Goal: Find specific page/section: Find specific page/section

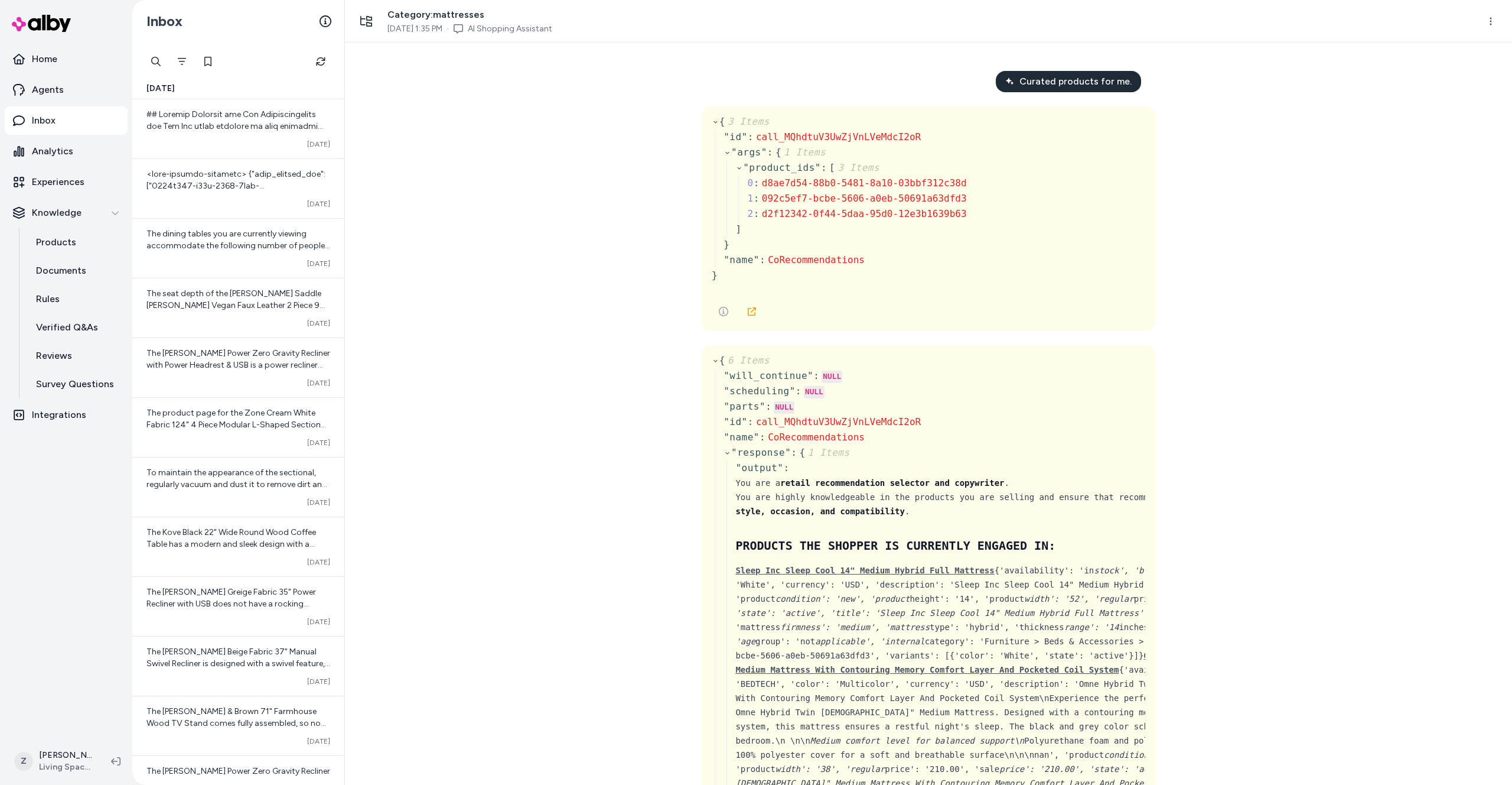
click at [403, 177] on div "Curated products for me. { 3 Items " id " : call_MQhdtuV3UwZjVnLVeMdcI2oR " arg…" at bounding box center [929, 413] width 1168 height 742
click at [312, 58] on button "Refresh" at bounding box center [320, 61] width 23 height 23
click at [205, 127] on span at bounding box center [238, 634] width 184 height 1050
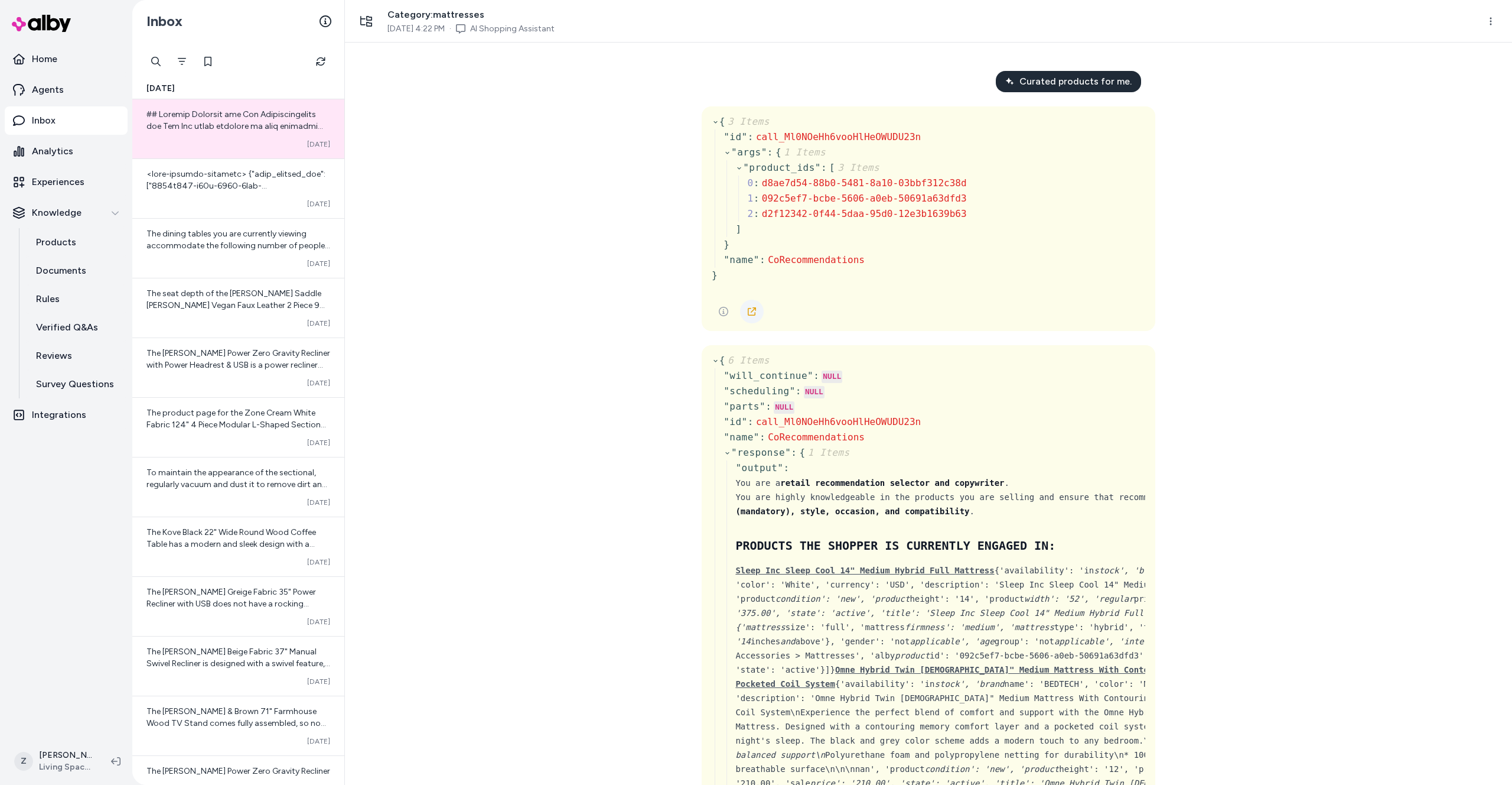
click at [743, 304] on link at bounding box center [751, 311] width 23 height 23
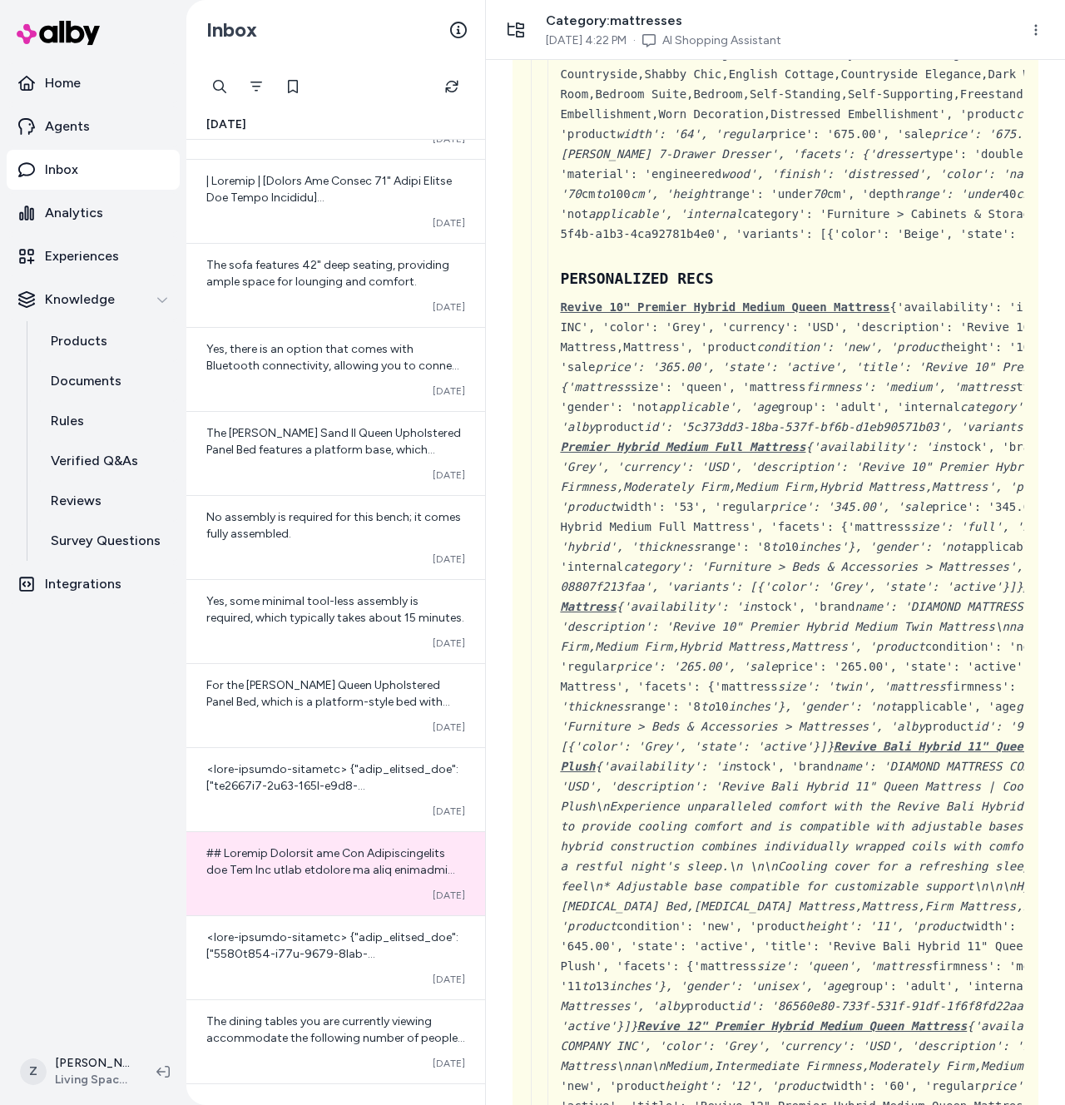
scroll to position [14682, 0]
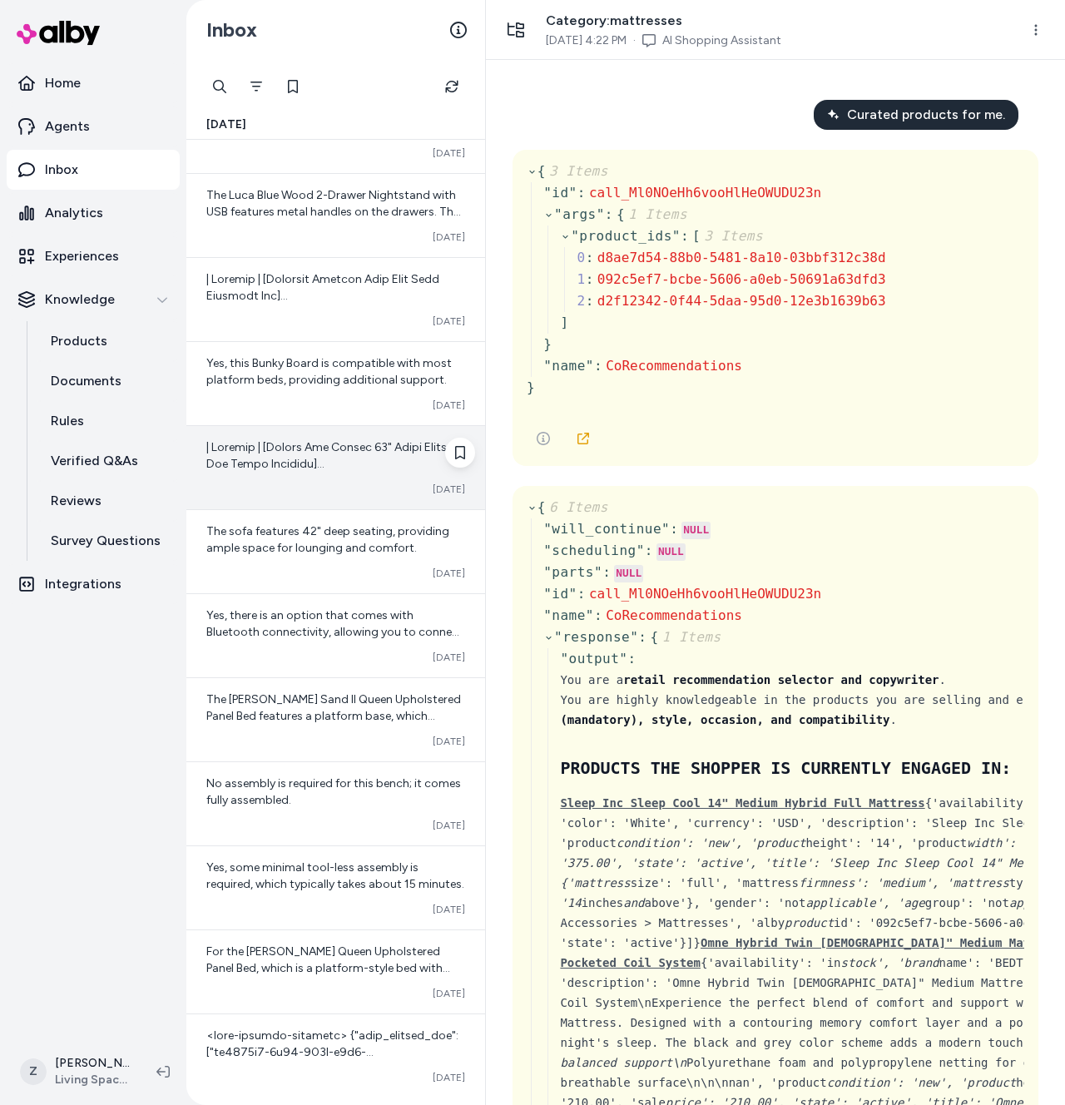
scroll to position [316, 0]
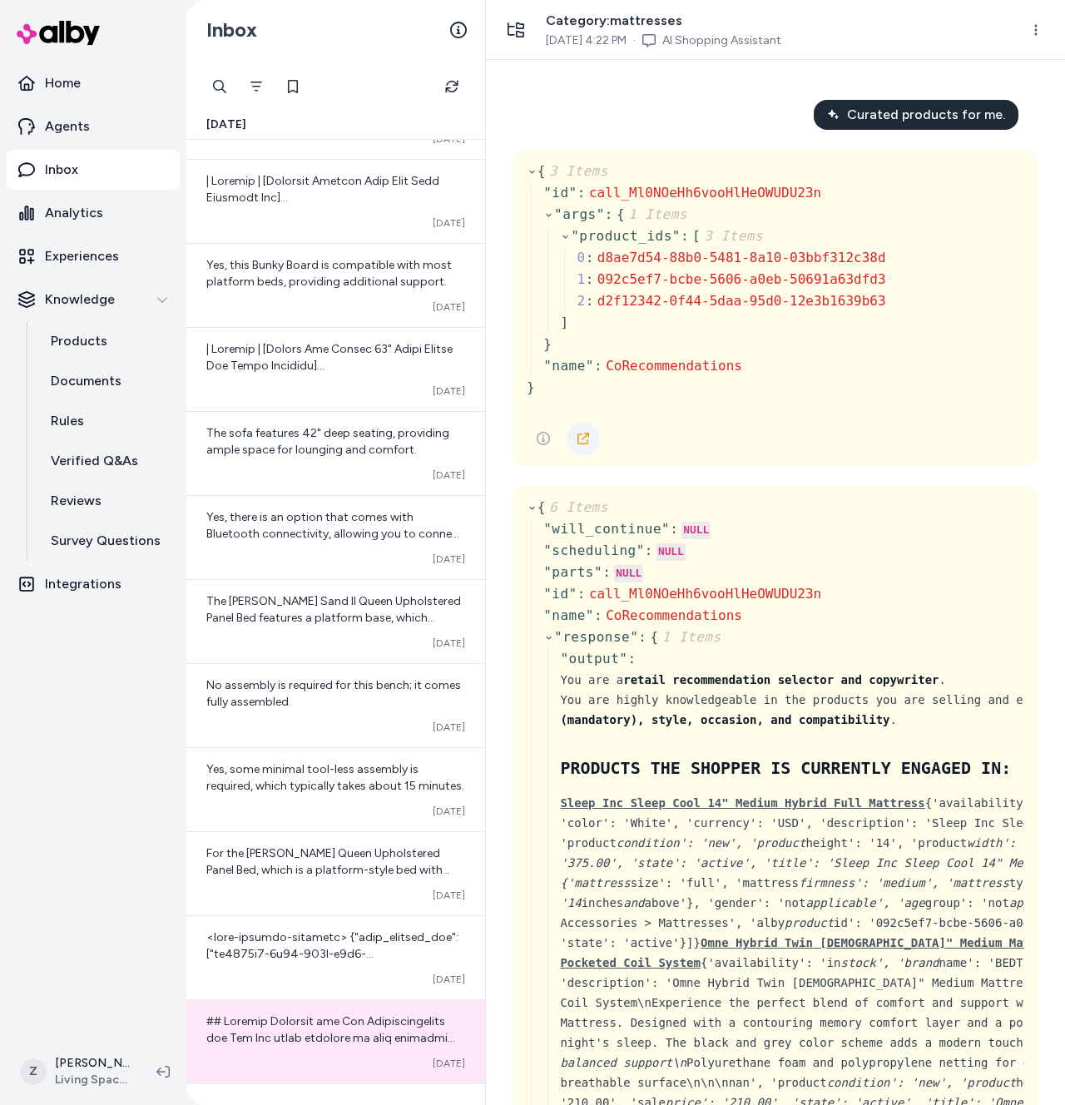
click at [579, 433] on icon at bounding box center [582, 438] width 13 height 13
